Goal: Find contact information: Find contact information

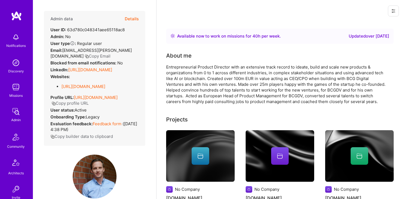
click at [129, 19] on button "Details" at bounding box center [132, 19] width 14 height 16
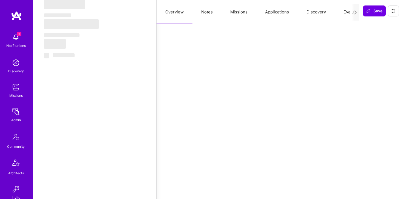
select select "Right Now"
select select "5"
select select "4"
select select "7"
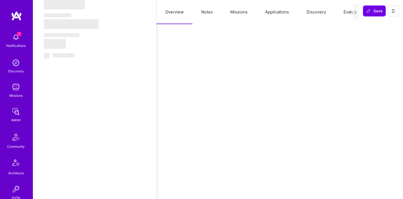
select select "DE"
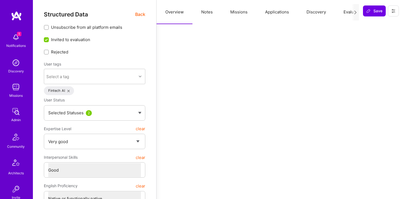
click at [141, 16] on span "Back" at bounding box center [140, 14] width 10 height 7
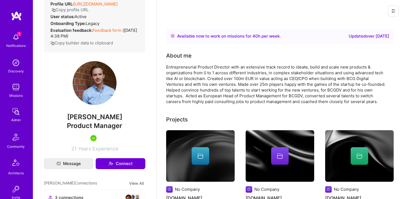
scroll to position [169, 0]
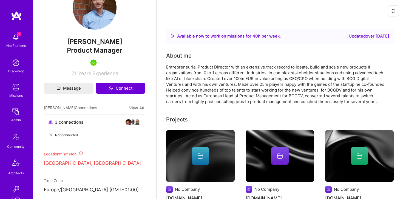
click at [94, 46] on span "[PERSON_NAME]" at bounding box center [94, 42] width 101 height 8
copy span "[PERSON_NAME]"
